Goal: Check status

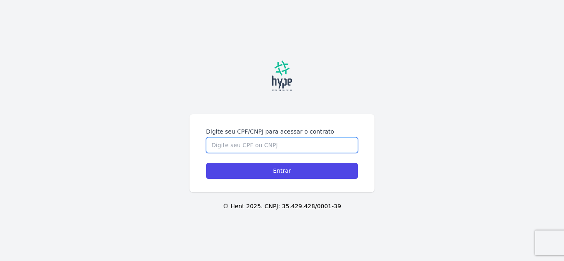
click at [243, 145] on input "Digite seu CPF/CNPJ para acessar o contrato" at bounding box center [282, 145] width 152 height 16
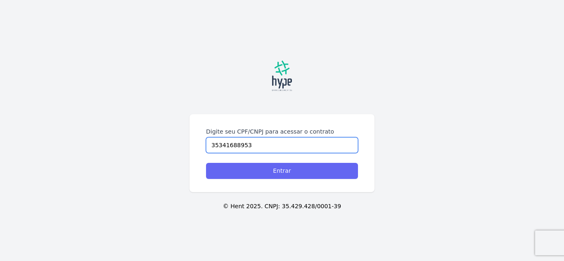
type input "35341688953"
click at [294, 173] on input "Entrar" at bounding box center [282, 171] width 152 height 16
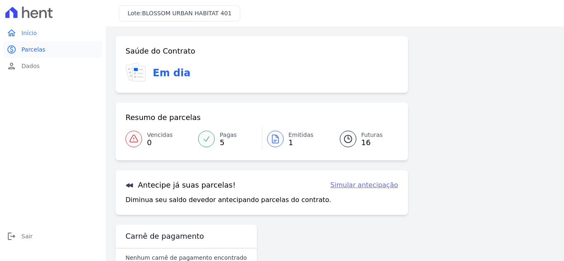
click at [39, 50] on span "Parcelas" at bounding box center [33, 49] width 24 height 8
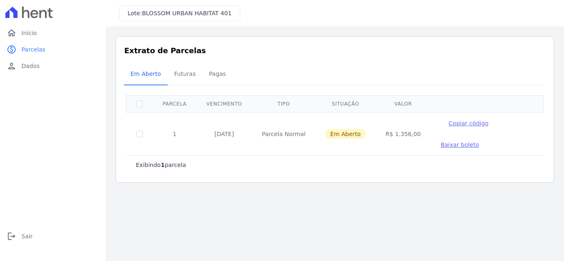
click at [441, 145] on span "Baixar boleto" at bounding box center [459, 145] width 38 height 7
click at [25, 65] on span "Dados" at bounding box center [30, 66] width 18 height 8
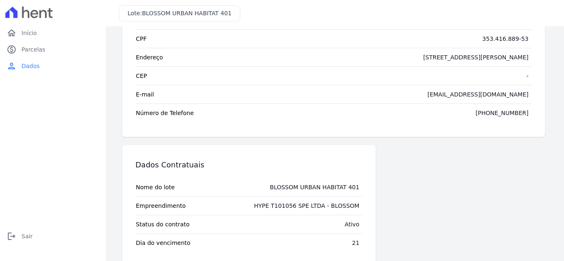
scroll to position [78, 0]
